Goal: Information Seeking & Learning: Learn about a topic

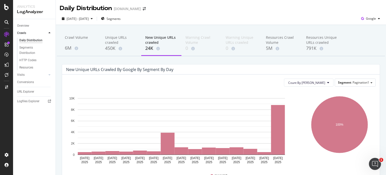
click at [104, 63] on div "Crawl Volume 6M Unique URLs crawled 450K New Unique URLs crawled 24K Warning Cr…" at bounding box center [221, 134] width 331 height 218
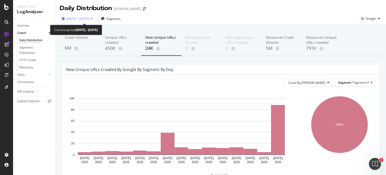
click at [82, 20] on span "[DATE] - [DATE]" at bounding box center [78, 19] width 22 height 4
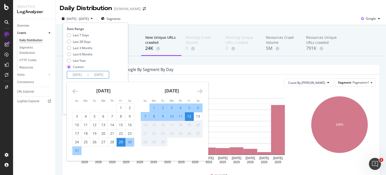
click at [98, 76] on input "[DATE]" at bounding box center [99, 74] width 20 height 7
click at [200, 118] on div "13" at bounding box center [198, 116] width 9 height 5
type input "[DATE]"
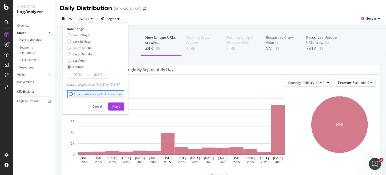
click at [124, 102] on div "Cancel Apply" at bounding box center [95, 105] width 57 height 12
click at [124, 105] on button "Apply" at bounding box center [116, 106] width 16 height 8
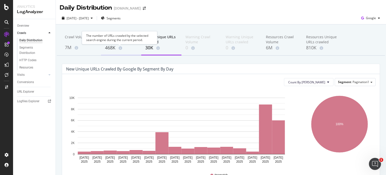
scroll to position [16, 0]
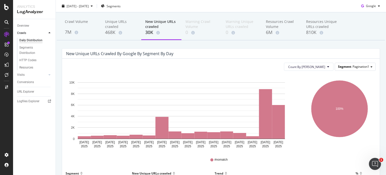
click at [347, 69] on div "Segment Pagination1" at bounding box center [355, 66] width 41 height 7
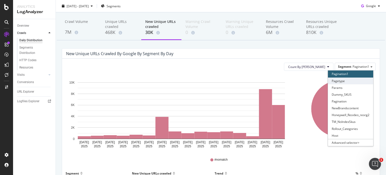
click at [347, 79] on div "Pagetype" at bounding box center [350, 80] width 45 height 7
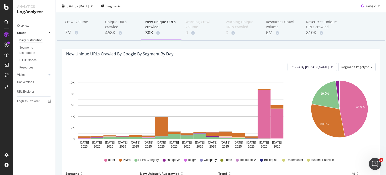
scroll to position [16, 0]
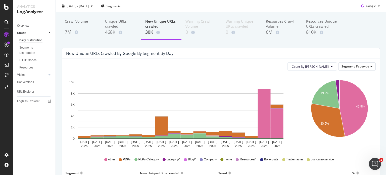
click at [108, 68] on div "Count By Day Segment Pagetype" at bounding box center [221, 66] width 310 height 8
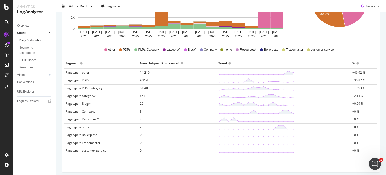
scroll to position [81, 0]
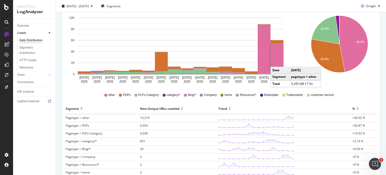
click at [276, 61] on rect "A chart." at bounding box center [277, 58] width 13 height 29
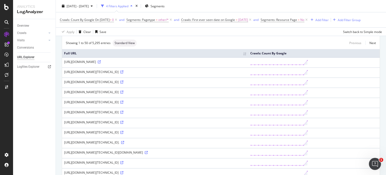
scroll to position [32, 0]
click at [191, 63] on div "[URL][DOMAIN_NAME]" at bounding box center [155, 61] width 182 height 4
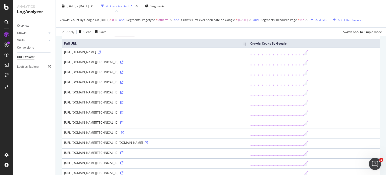
scroll to position [0, 0]
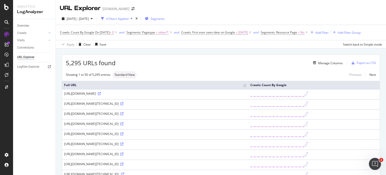
click at [165, 20] on span "Segments" at bounding box center [158, 19] width 14 height 4
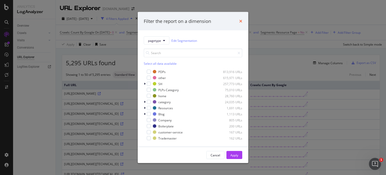
click at [240, 21] on icon "times" at bounding box center [241, 21] width 3 height 4
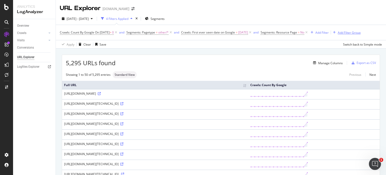
click at [361, 31] on div "Add Filter Group" at bounding box center [349, 32] width 23 height 4
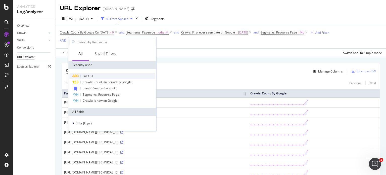
click at [88, 77] on span "Full URL" at bounding box center [88, 76] width 11 height 4
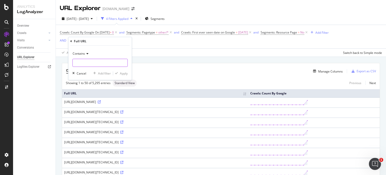
click at [88, 62] on input "text" at bounding box center [100, 63] width 55 height 8
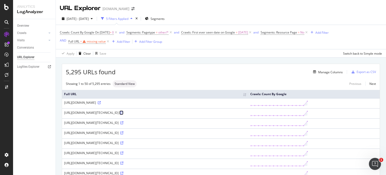
click at [124, 114] on icon at bounding box center [122, 112] width 3 height 3
click at [96, 41] on div "missing value" at bounding box center [96, 41] width 19 height 4
paste input "[URL][DOMAIN_NAME]"
click at [87, 63] on input "[URL][DOMAIN_NAME]" at bounding box center [100, 62] width 55 height 8
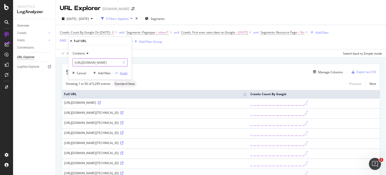
type input "[URL][DOMAIN_NAME]"
click at [119, 75] on div "Apply" at bounding box center [120, 73] width 15 height 5
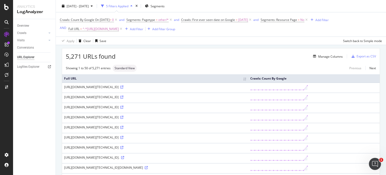
scroll to position [16, 0]
click at [124, 88] on icon at bounding box center [122, 86] width 3 height 3
click at [22, 24] on div "Overview" at bounding box center [23, 25] width 12 height 5
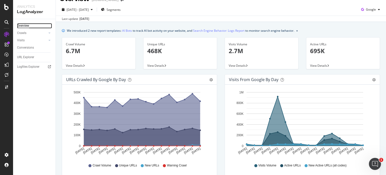
scroll to position [10, 0]
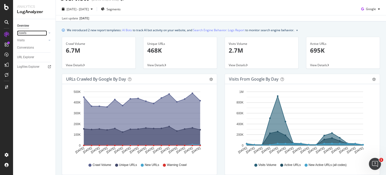
click at [31, 34] on link "Crawls" at bounding box center [32, 32] width 30 height 5
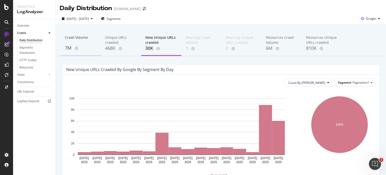
click at [76, 40] on div "Crawl Volume" at bounding box center [81, 40] width 32 height 10
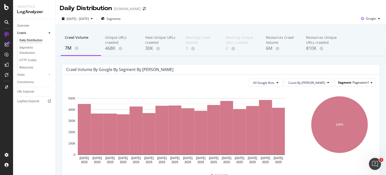
click at [364, 82] on span "Pagination1" at bounding box center [361, 82] width 17 height 4
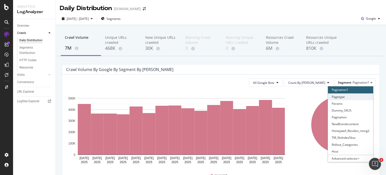
click at [354, 96] on div "Pagetype" at bounding box center [350, 96] width 45 height 7
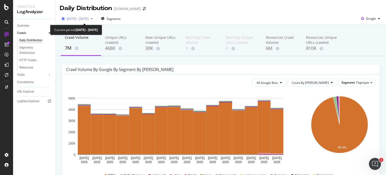
click at [89, 19] on span "[DATE] - [DATE]" at bounding box center [78, 19] width 22 height 4
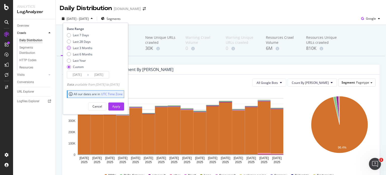
click at [82, 48] on div "Last 3 Months" at bounding box center [83, 48] width 20 height 4
type input "[DATE]"
click at [120, 104] on div "Apply" at bounding box center [116, 106] width 8 height 4
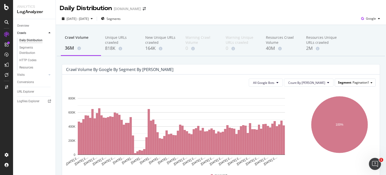
click at [366, 81] on span "Pagination1" at bounding box center [361, 82] width 17 height 4
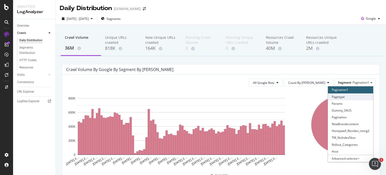
click at [354, 95] on div "Pagetype" at bounding box center [350, 96] width 45 height 7
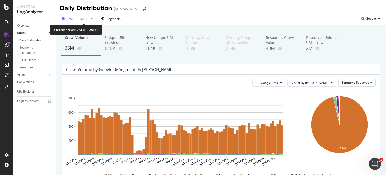
click at [89, 19] on span "[DATE] - [DATE]" at bounding box center [78, 19] width 22 height 4
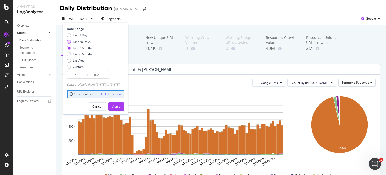
click at [88, 41] on div "Last 28 Days" at bounding box center [82, 42] width 18 height 4
type input "[DATE]"
click at [120, 104] on div "Apply" at bounding box center [116, 106] width 8 height 4
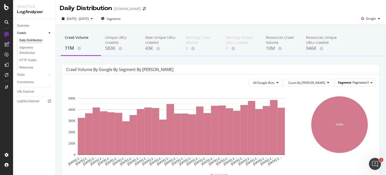
click at [361, 80] on div "Segment Pagination1" at bounding box center [355, 82] width 41 height 7
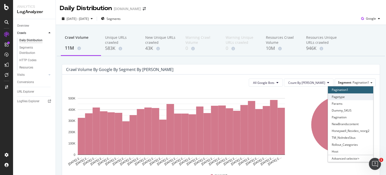
click at [345, 97] on div "Pagetype" at bounding box center [350, 96] width 45 height 7
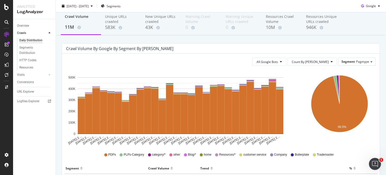
scroll to position [21, 0]
click at [107, 68] on div "All Google Bots Count By Day Segment Pagetype Hold CTRL while clicking to filte…" at bounding box center [221, 164] width 318 height 223
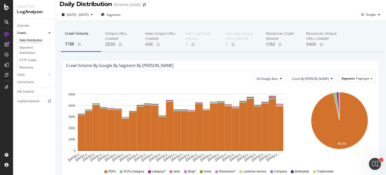
scroll to position [4, 0]
click at [109, 43] on div "583K" at bounding box center [121, 44] width 32 height 7
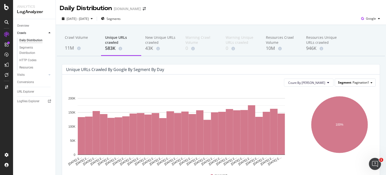
click at [347, 84] on div "Segment Pagination1" at bounding box center [355, 82] width 41 height 7
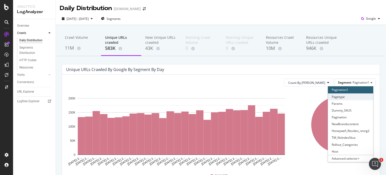
click at [346, 98] on div "Pagetype" at bounding box center [350, 96] width 45 height 7
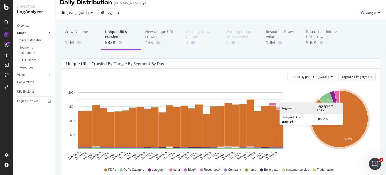
scroll to position [8, 0]
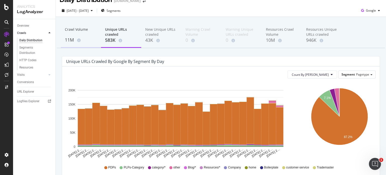
click at [69, 29] on div "Crawl Volume" at bounding box center [81, 32] width 32 height 10
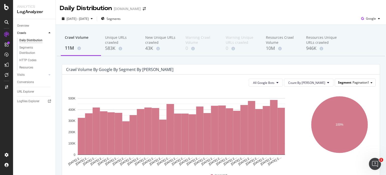
click at [345, 81] on span "Segment" at bounding box center [344, 82] width 13 height 4
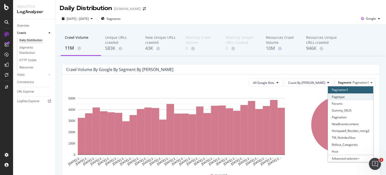
click at [338, 97] on div "Pagetype" at bounding box center [350, 96] width 45 height 7
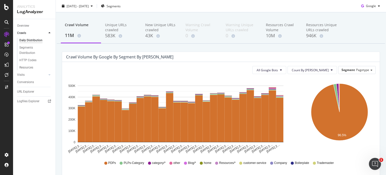
scroll to position [13, 0]
click at [149, 30] on div "New Unique URLs crawled" at bounding box center [161, 27] width 32 height 10
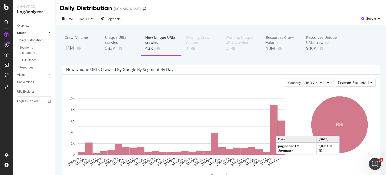
click at [282, 131] on rect "A chart." at bounding box center [281, 138] width 7 height 34
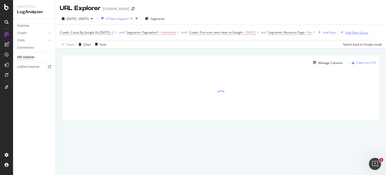
click at [366, 31] on div "Add Filter Group" at bounding box center [357, 32] width 23 height 4
click at [184, 53] on div "URL Explorer [DOMAIN_NAME] [DATE] - [DATE] 4 Filters Applied Segments Crawls: C…" at bounding box center [221, 87] width 331 height 175
click at [369, 32] on div "Add Filter Group" at bounding box center [357, 32] width 23 height 4
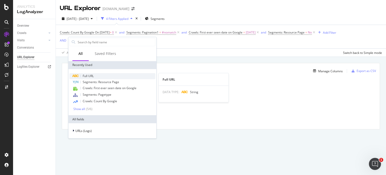
click at [100, 74] on div "Full URL" at bounding box center [112, 76] width 86 height 6
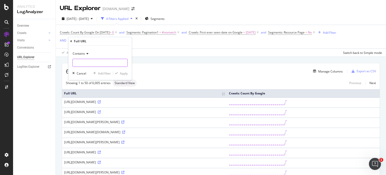
click at [94, 66] on input "text" at bounding box center [100, 63] width 55 height 8
paste input "[URL][DOMAIN_NAME]"
type input "[URL][DOMAIN_NAME]"
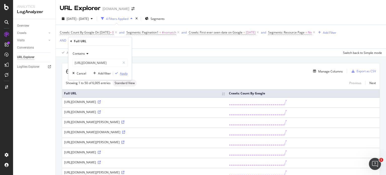
click at [120, 73] on div "Apply" at bounding box center [124, 73] width 8 height 4
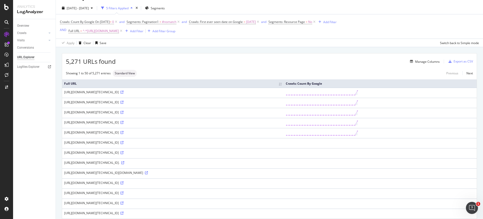
scroll to position [11, 0]
drag, startPoint x: 379, startPoint y: 1, endPoint x: 307, endPoint y: 62, distance: 94.5
click at [307, 62] on div "Manage Columns" at bounding box center [278, 61] width 324 height 6
